Goal: Task Accomplishment & Management: Use online tool/utility

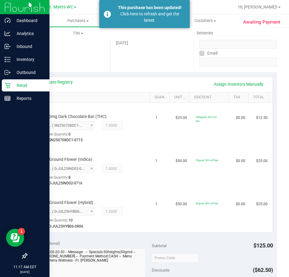
click at [16, 81] on div "Retail" at bounding box center [26, 85] width 48 height 12
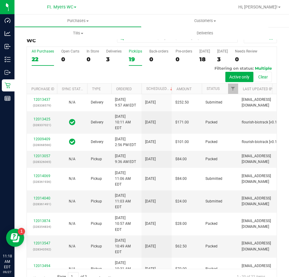
click at [132, 57] on div "19" at bounding box center [135, 59] width 13 height 7
click at [0, 0] on input "PickUps 19" at bounding box center [0, 0] width 0 height 0
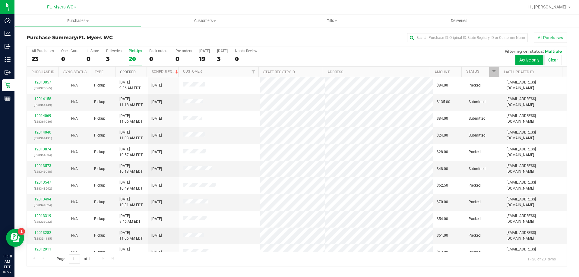
click at [129, 71] on link "Ordered" at bounding box center [128, 72] width 16 height 4
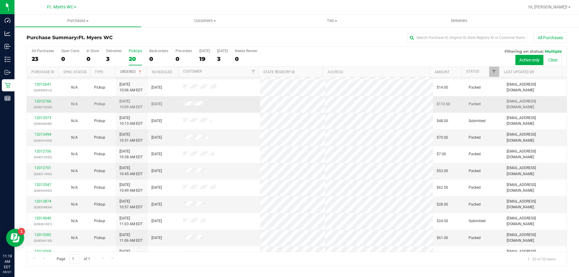
scroll to position [121, 0]
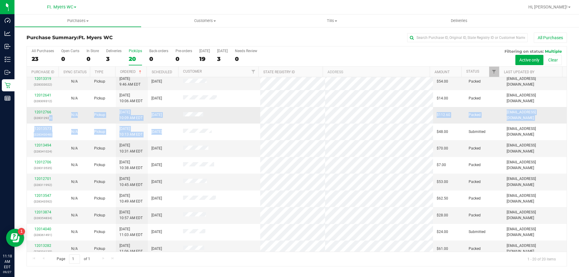
click at [48, 121] on tbody "12007274 (327968913) N/A Pickup [DATE] 11:23 AM EDT 9/26/2025 $20.00 Packed [EM…" at bounding box center [297, 124] width 540 height 334
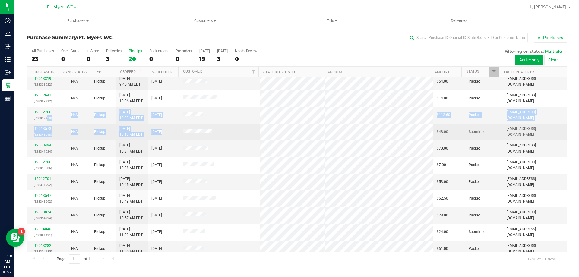
click at [48, 128] on link "12013573" at bounding box center [42, 129] width 17 height 4
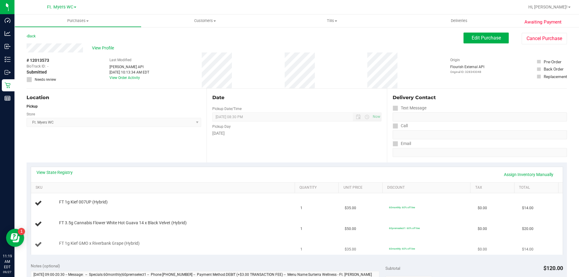
click at [194, 245] on div "FT 1g Kief GMO x Riverbank Grape (Hybrid)" at bounding box center [174, 244] width 236 height 6
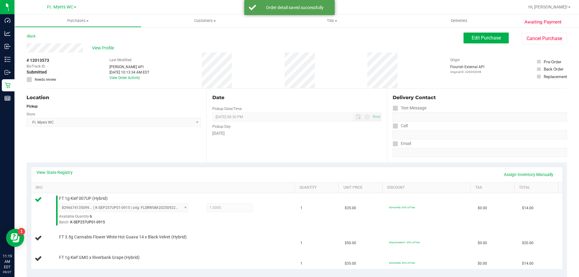
click at [289, 168] on div "View State Registry Assign Inventory Manually" at bounding box center [297, 174] width 532 height 15
click at [289, 172] on link "Assign Inventory Manually" at bounding box center [528, 175] width 57 height 10
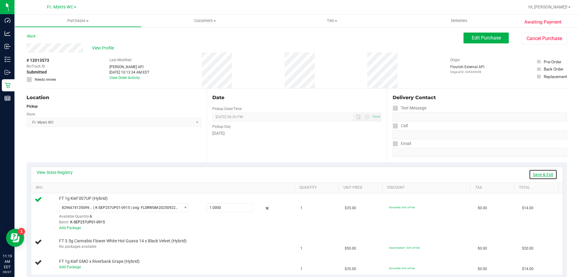
click at [289, 172] on link "Save & Exit" at bounding box center [543, 175] width 28 height 10
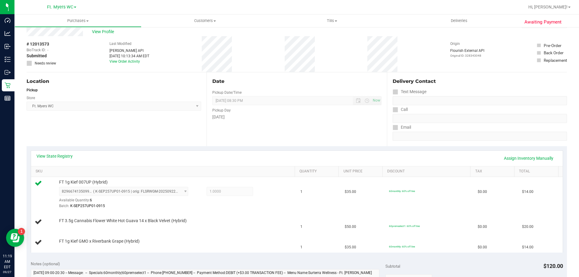
scroll to position [30, 0]
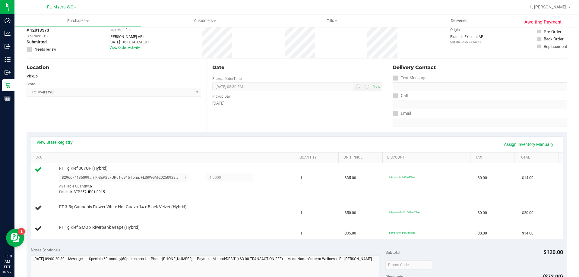
click at [235, 133] on div "View State Registry Assign Inventory Manually SKU Quantity Unit Price Discount …" at bounding box center [297, 187] width 541 height 111
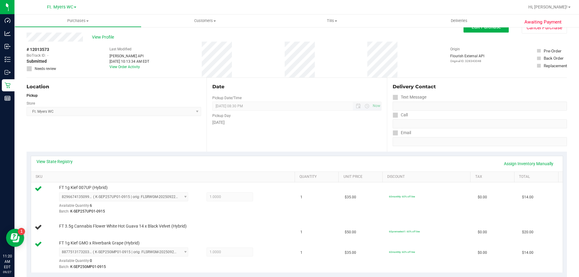
scroll to position [0, 0]
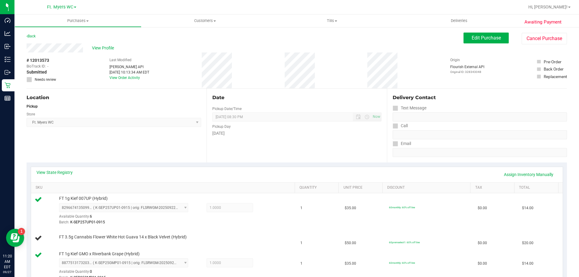
click at [245, 55] on div "# 12013573 BioTrack ID: - Submitted Needs review Last Modified [PERSON_NAME] AP…" at bounding box center [297, 71] width 541 height 36
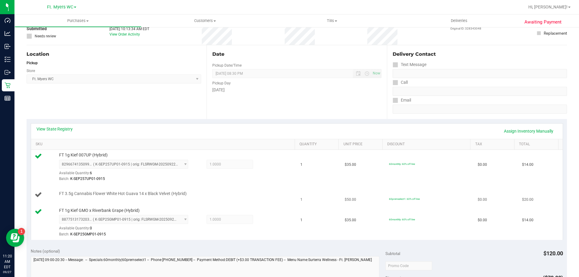
scroll to position [91, 0]
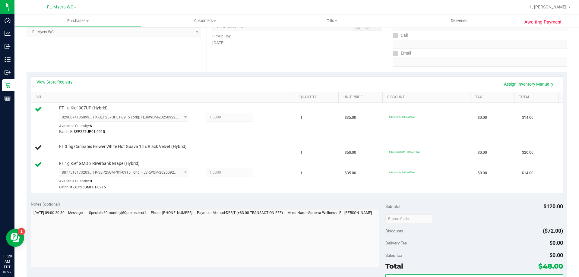
click at [73, 86] on div "View State Registry Assign Inventory Manually" at bounding box center [297, 84] width 521 height 10
click at [71, 79] on link "View State Registry" at bounding box center [55, 82] width 36 height 6
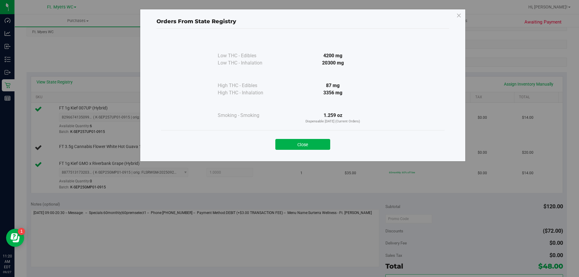
click at [289, 137] on div "Close" at bounding box center [303, 142] width 275 height 15
click at [289, 140] on button "Close" at bounding box center [303, 144] width 55 height 11
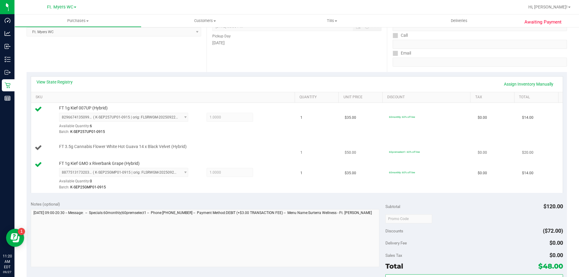
scroll to position [0, 0]
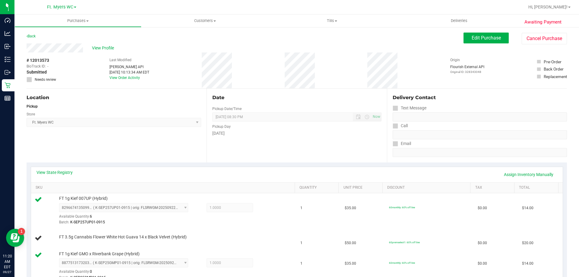
drag, startPoint x: 325, startPoint y: 57, endPoint x: 238, endPoint y: 50, distance: 86.9
click at [238, 50] on div "View Profile # 12013573 BioTrack ID: - Submitted Needs review Last Modified [PE…" at bounding box center [297, 65] width 541 height 45
click at [238, 50] on div "View Profile" at bounding box center [245, 47] width 437 height 9
drag, startPoint x: 205, startPoint y: 57, endPoint x: 353, endPoint y: 94, distance: 152.6
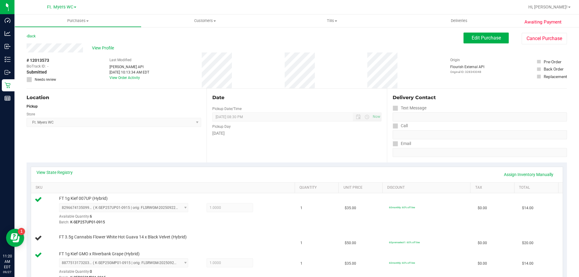
drag, startPoint x: 335, startPoint y: 75, endPoint x: 331, endPoint y: 82, distance: 8.5
click at [289, 75] on div "# 12013573 BioTrack ID: - Submitted Needs review Last Modified [PERSON_NAME] AP…" at bounding box center [297, 71] width 541 height 36
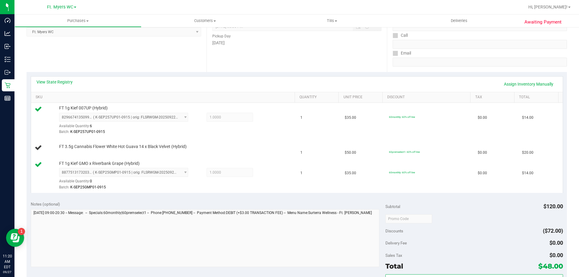
click at [289, 48] on div "Date Pickup Date/Time [DATE] Now [DATE] 08:30 PM Now Pickup Day [DATE]" at bounding box center [297, 35] width 180 height 74
click at [275, 145] on div "FT 3.5g Cannabis Flower White Hot Guava 14 x Black Velvet (Hybrid)" at bounding box center [174, 147] width 236 height 6
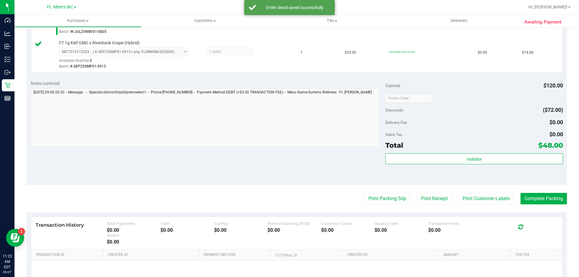
scroll to position [241, 0]
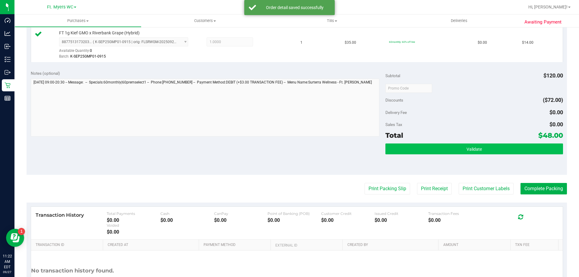
drag, startPoint x: 443, startPoint y: 141, endPoint x: 443, endPoint y: 152, distance: 11.2
click at [289, 145] on div "Subtotal $120.00 Discounts ($72.00) Delivery Fee $0.00 Sales Tax $0.00 Total $4…" at bounding box center [474, 120] width 177 height 100
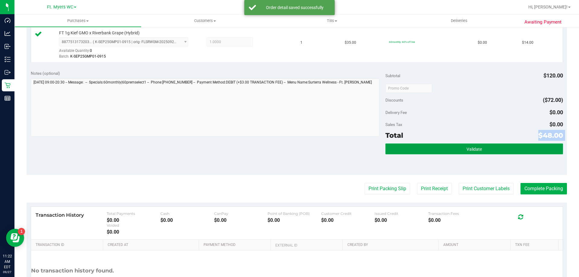
click at [289, 152] on button "Validate" at bounding box center [474, 149] width 177 height 11
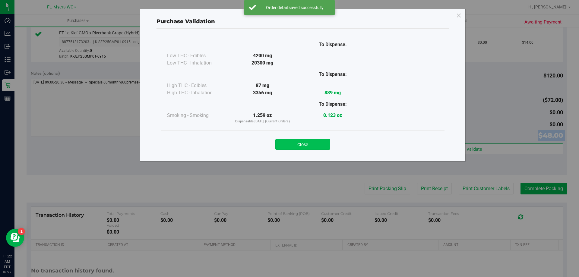
click at [289, 145] on button "Close" at bounding box center [303, 144] width 55 height 11
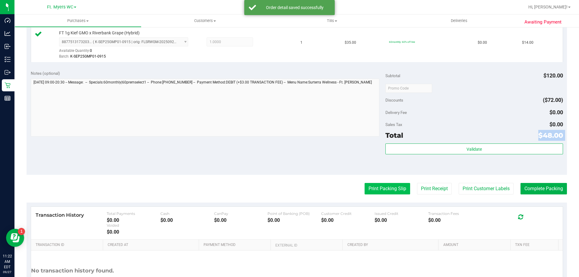
click at [289, 183] on button "Print Packing Slip" at bounding box center [388, 188] width 46 height 11
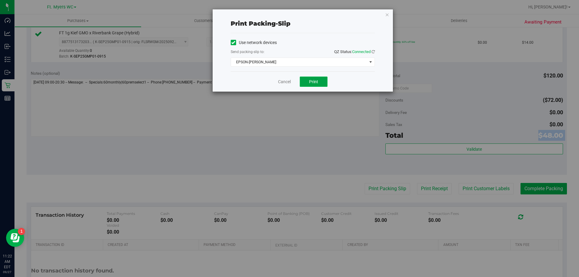
click at [289, 83] on span "Print" at bounding box center [313, 81] width 9 height 5
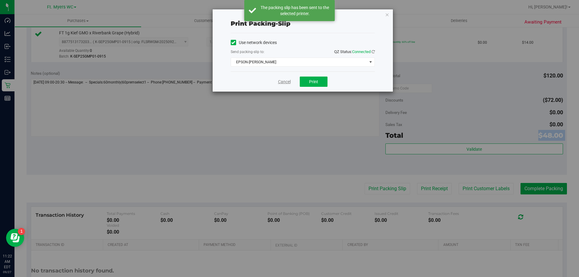
click at [287, 80] on link "Cancel" at bounding box center [284, 82] width 13 height 6
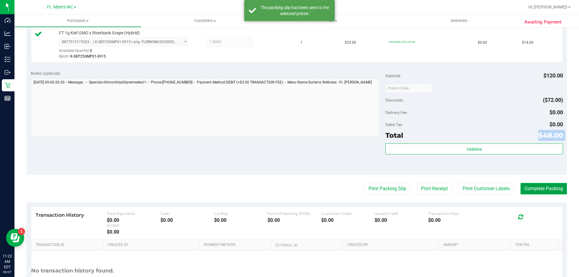
click at [289, 186] on button "Complete Packing" at bounding box center [544, 188] width 46 height 11
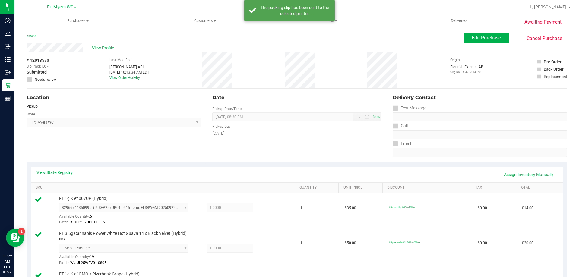
click at [252, 60] on div "# 12013573 BioTrack ID: - Submitted Needs review Last Modified [PERSON_NAME] AP…" at bounding box center [297, 71] width 541 height 36
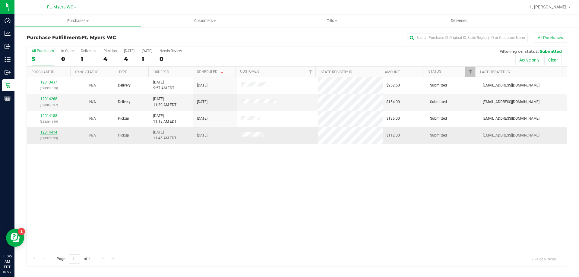
click at [55, 132] on link "12014414" at bounding box center [48, 132] width 17 height 4
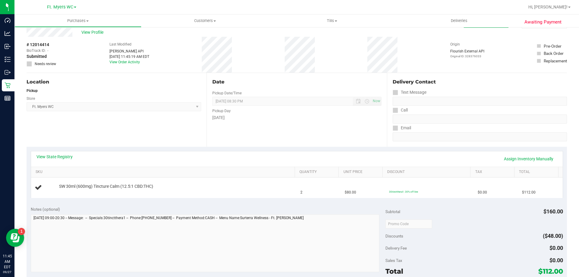
scroll to position [30, 0]
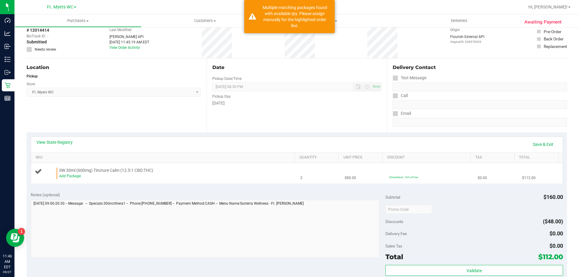
click at [61, 178] on div "Add Package" at bounding box center [175, 177] width 233 height 6
click at [64, 177] on link "Add Package" at bounding box center [70, 176] width 22 height 4
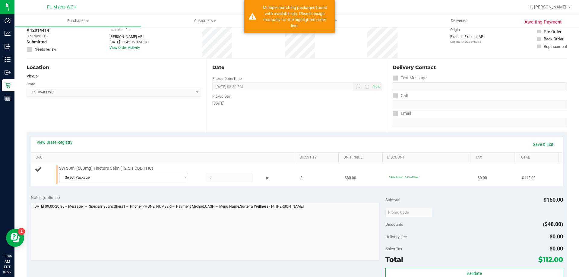
click at [97, 177] on span "Select Package" at bounding box center [119, 178] width 121 height 8
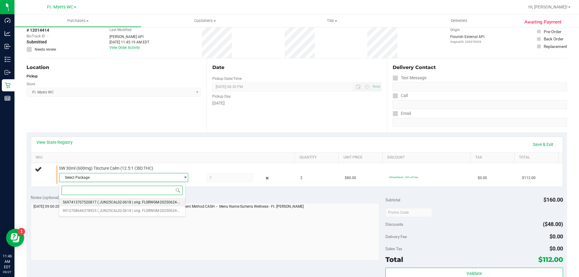
click at [102, 202] on span "( JUN25CAL02-0618 | orig: FLSRWGM-20250624-989 )" at bounding box center [141, 202] width 89 height 4
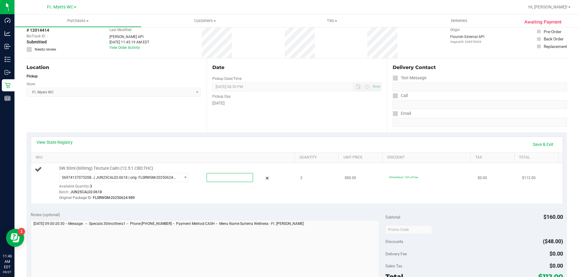
click at [230, 179] on span at bounding box center [230, 177] width 46 height 9
type input "3"
type input "2"
type input "2.0000"
click at [200, 190] on div "Batch: JUN25CAL02-0618" at bounding box center [175, 193] width 233 height 6
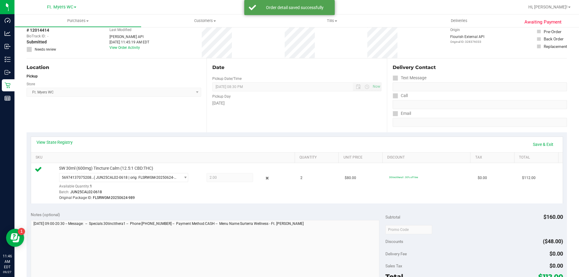
scroll to position [121, 0]
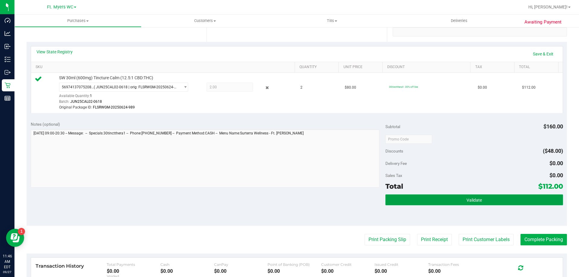
click at [289, 196] on button "Validate" at bounding box center [474, 200] width 177 height 11
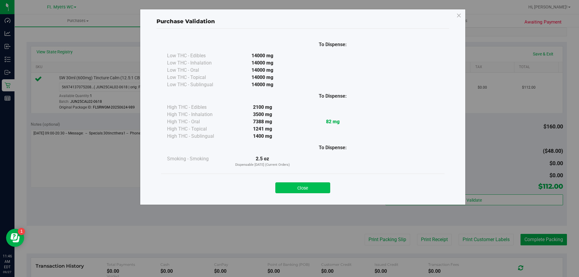
click at [289, 188] on button "Close" at bounding box center [303, 188] width 55 height 11
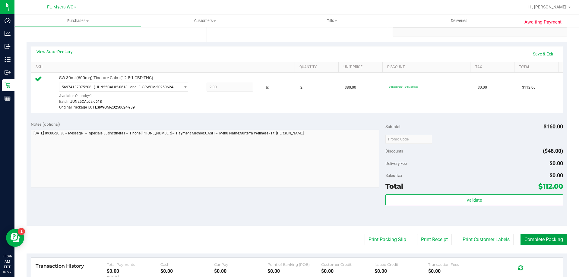
click at [289, 242] on button "Complete Packing" at bounding box center [544, 239] width 46 height 11
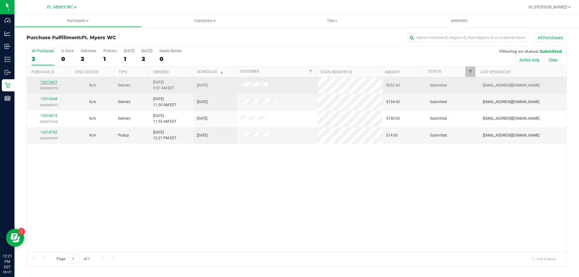
click at [50, 82] on link "12013437" at bounding box center [48, 82] width 17 height 4
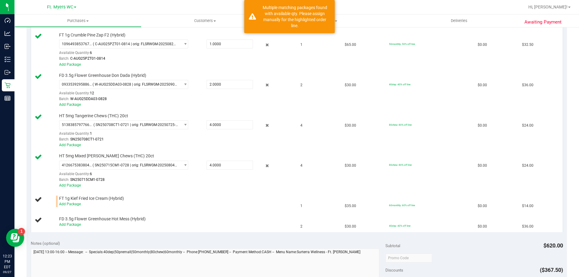
scroll to position [302, 0]
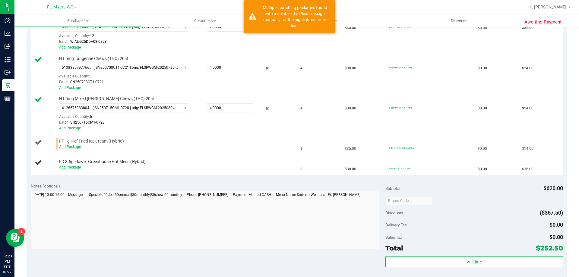
click at [62, 145] on link "Add Package" at bounding box center [70, 147] width 22 height 4
click at [84, 179] on div "Notes (optional) Subtotal $620.00 Discounts ($367.50) Delivery Fee $0.00 Sales …" at bounding box center [297, 233] width 541 height 109
click at [88, 148] on div "View State Registry Save & Exit SKU Quantity Unit Price Discount Tax Total FD 3…" at bounding box center [297, 20] width 541 height 318
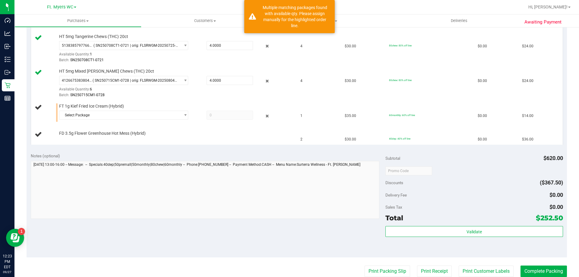
click at [183, 151] on div "Notes (optional) Subtotal $620.00 Discounts ($367.50) Delivery Fee $0.00 Sales …" at bounding box center [297, 203] width 541 height 109
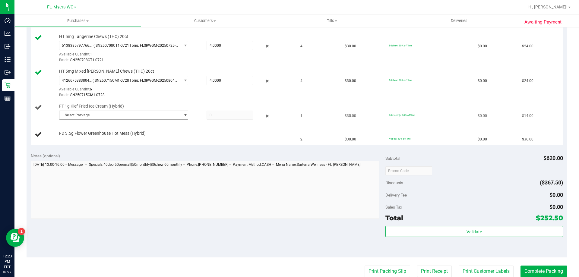
click at [114, 114] on span "Select Package" at bounding box center [119, 115] width 121 height 8
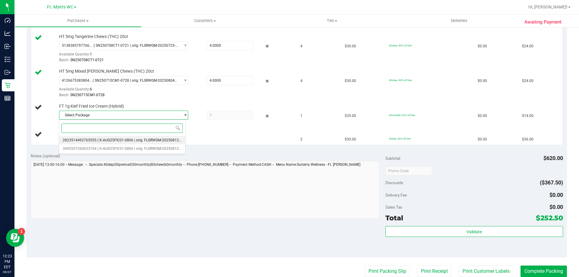
click at [83, 137] on li "2823514492765555 ( K-AUG25FIC01-0806 | orig: FLSRWGM-20250812-943 )" at bounding box center [122, 140] width 126 height 8
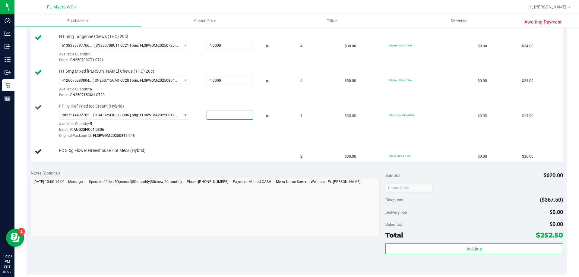
click at [219, 114] on span at bounding box center [230, 115] width 46 height 9
type input "1"
type input "1.0000"
click at [164, 164] on div "View State Registry Save & Exit SKU Quantity Unit Price Discount Tax Total FD 3…" at bounding box center [297, 13] width 541 height 305
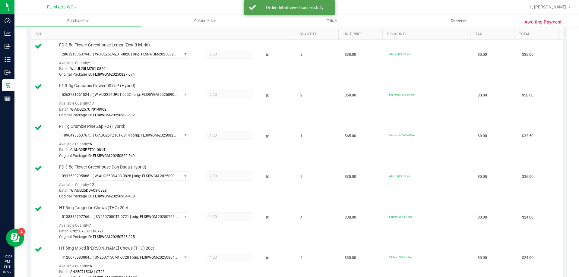
scroll to position [121, 0]
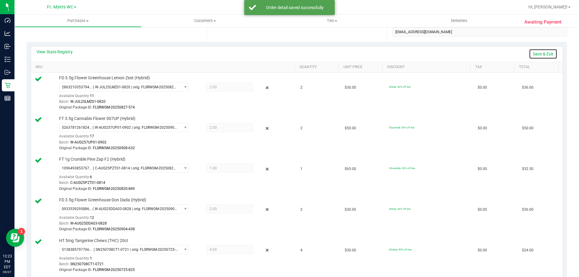
click at [289, 55] on link "Save & Exit" at bounding box center [543, 54] width 28 height 10
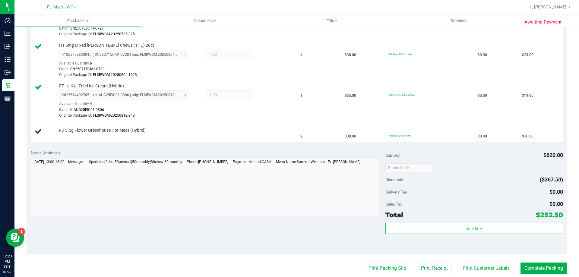
scroll to position [422, 0]
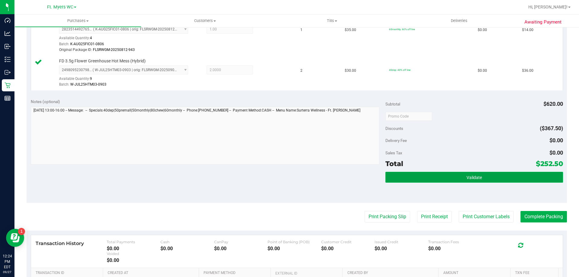
click at [289, 180] on button "Validate" at bounding box center [474, 177] width 177 height 11
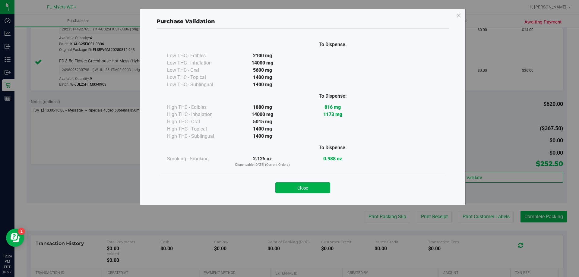
drag, startPoint x: 324, startPoint y: 191, endPoint x: 332, endPoint y: 193, distance: 8.9
click at [289, 191] on button "Close" at bounding box center [303, 188] width 55 height 11
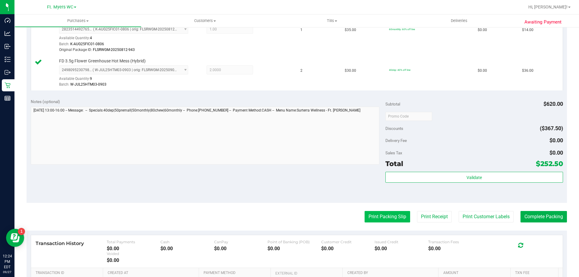
click at [289, 212] on button "Print Packing Slip" at bounding box center [388, 216] width 46 height 11
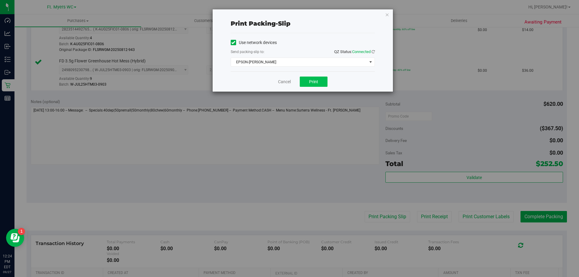
drag, startPoint x: 311, startPoint y: 73, endPoint x: 313, endPoint y: 79, distance: 6.8
click at [289, 73] on div "Cancel Print" at bounding box center [303, 82] width 144 height 20
click at [289, 81] on span "Print" at bounding box center [313, 81] width 9 height 5
click at [282, 85] on link "Cancel" at bounding box center [284, 82] width 13 height 6
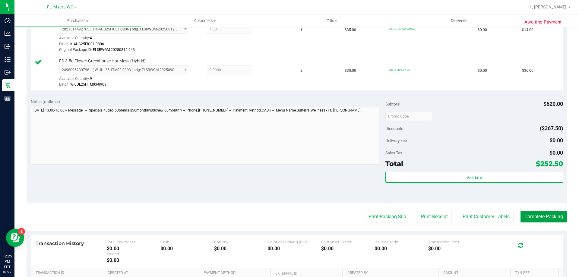
click at [289, 216] on button "Complete Packing" at bounding box center [544, 216] width 46 height 11
